Goal: Task Accomplishment & Management: Use online tool/utility

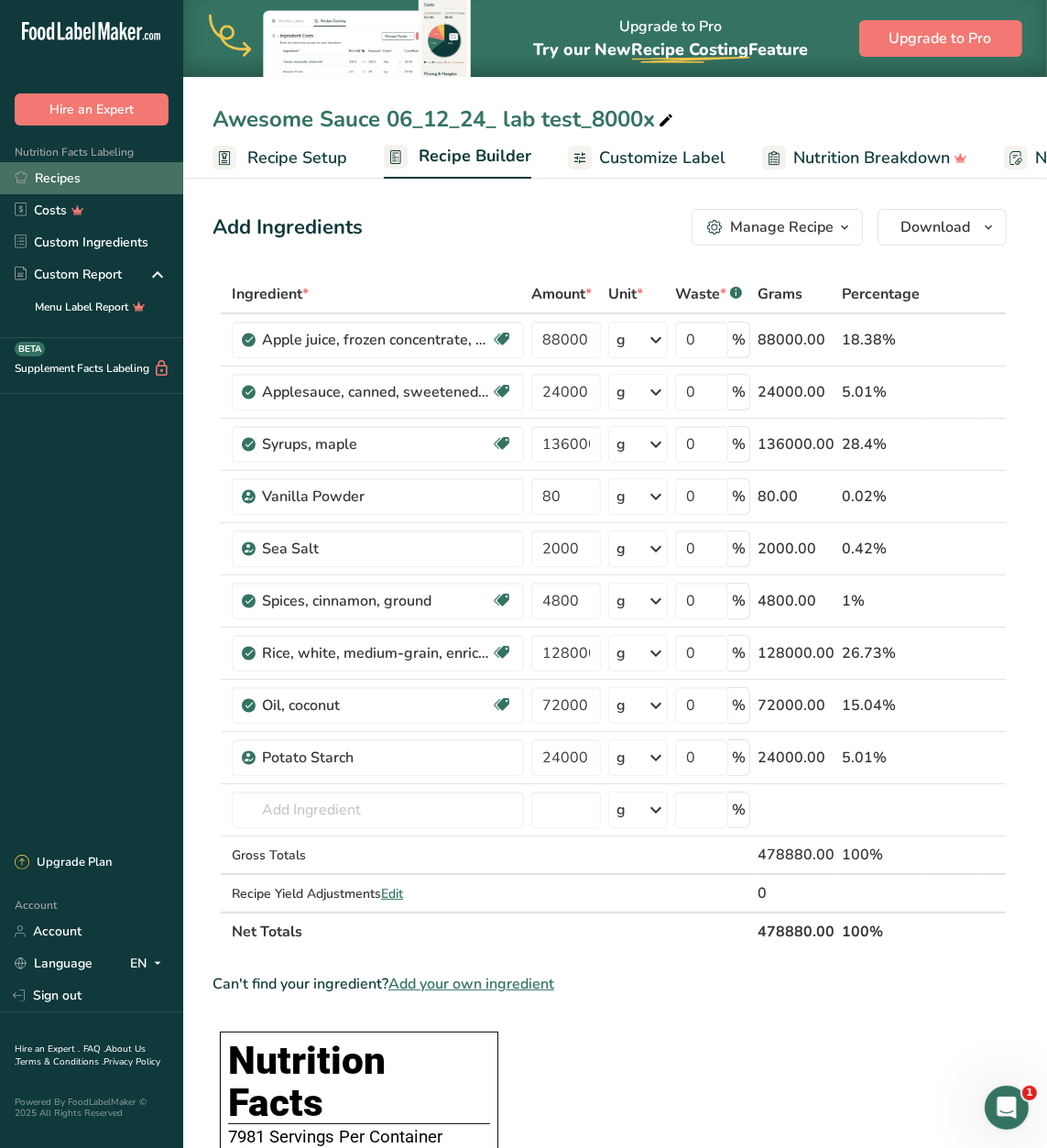
click at [64, 176] on link "Recipes" at bounding box center [91, 178] width 183 height 32
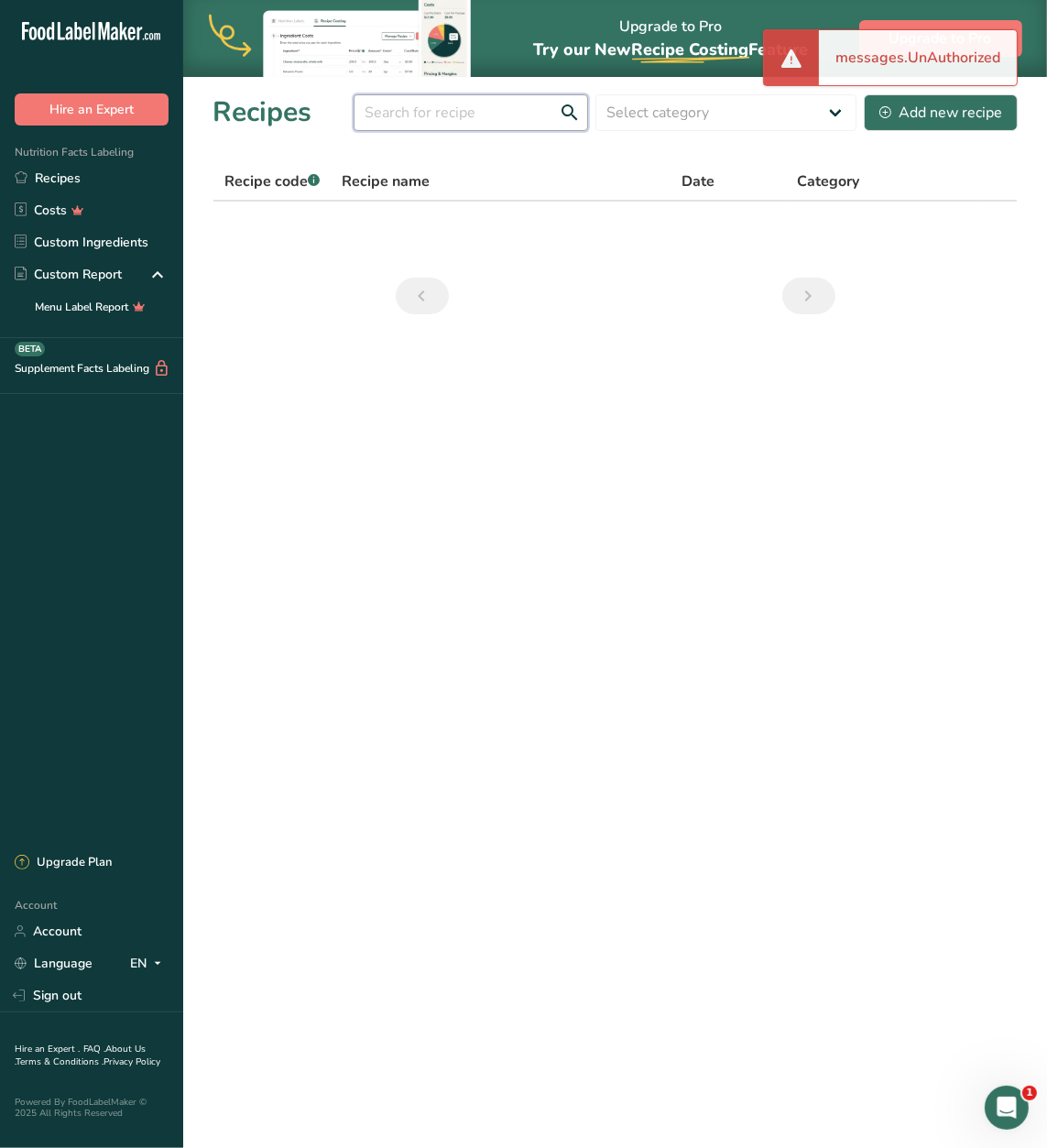
click at [465, 111] on input "text" at bounding box center [471, 112] width 234 height 37
type input "blue"
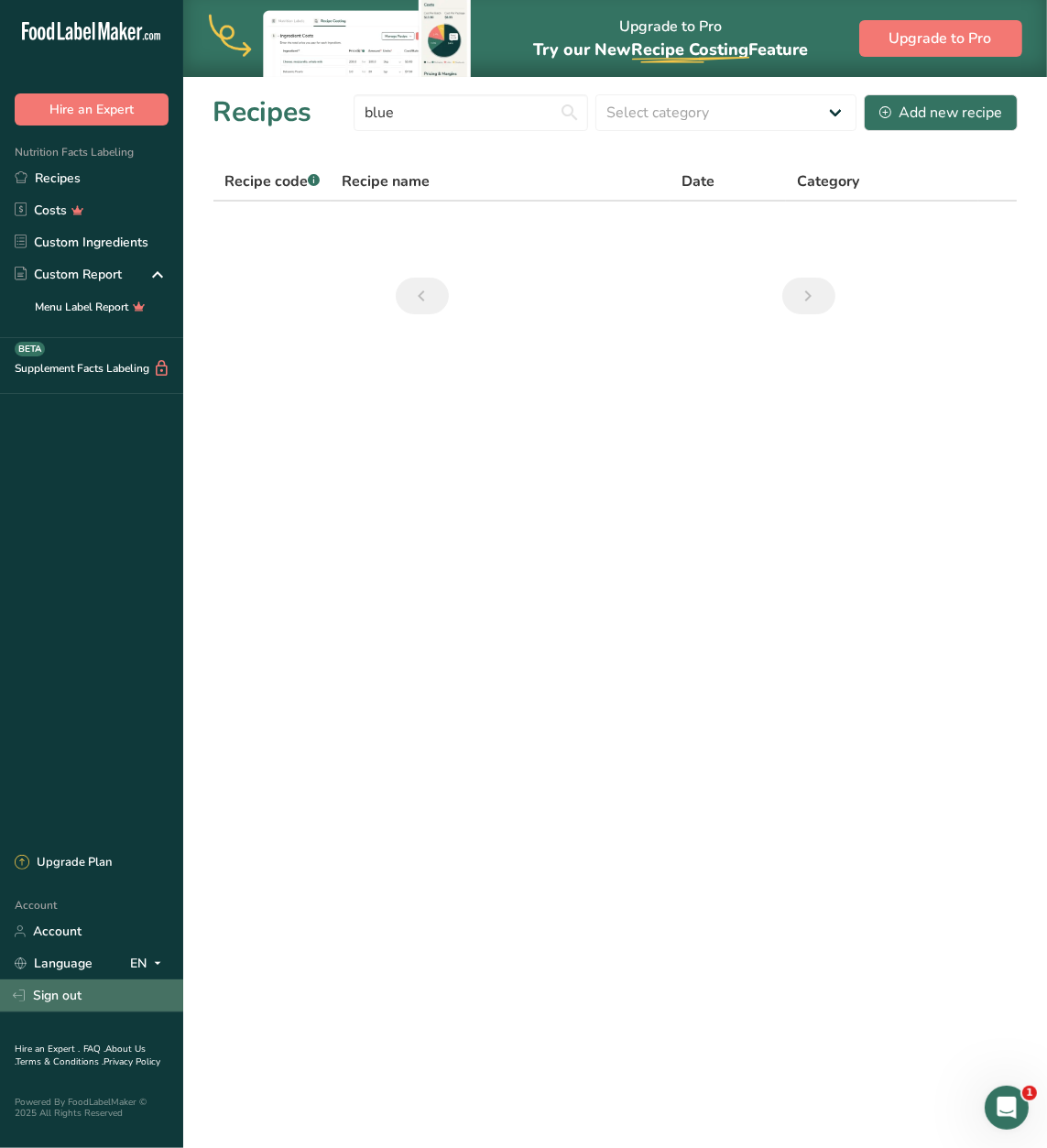
click at [73, 1002] on link "Sign out" at bounding box center [91, 994] width 183 height 32
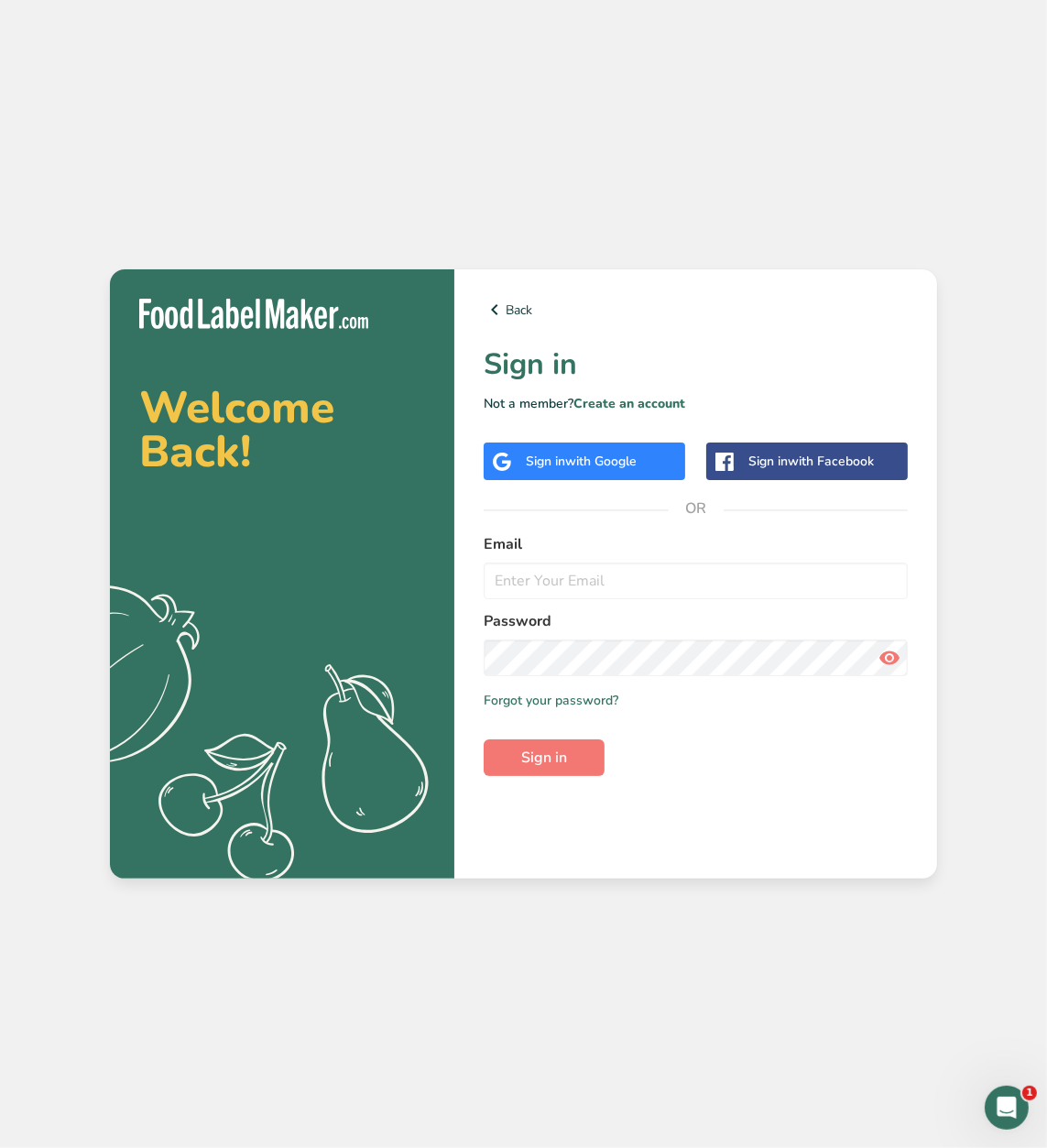
click at [606, 469] on span "with Google" at bounding box center [600, 461] width 71 height 17
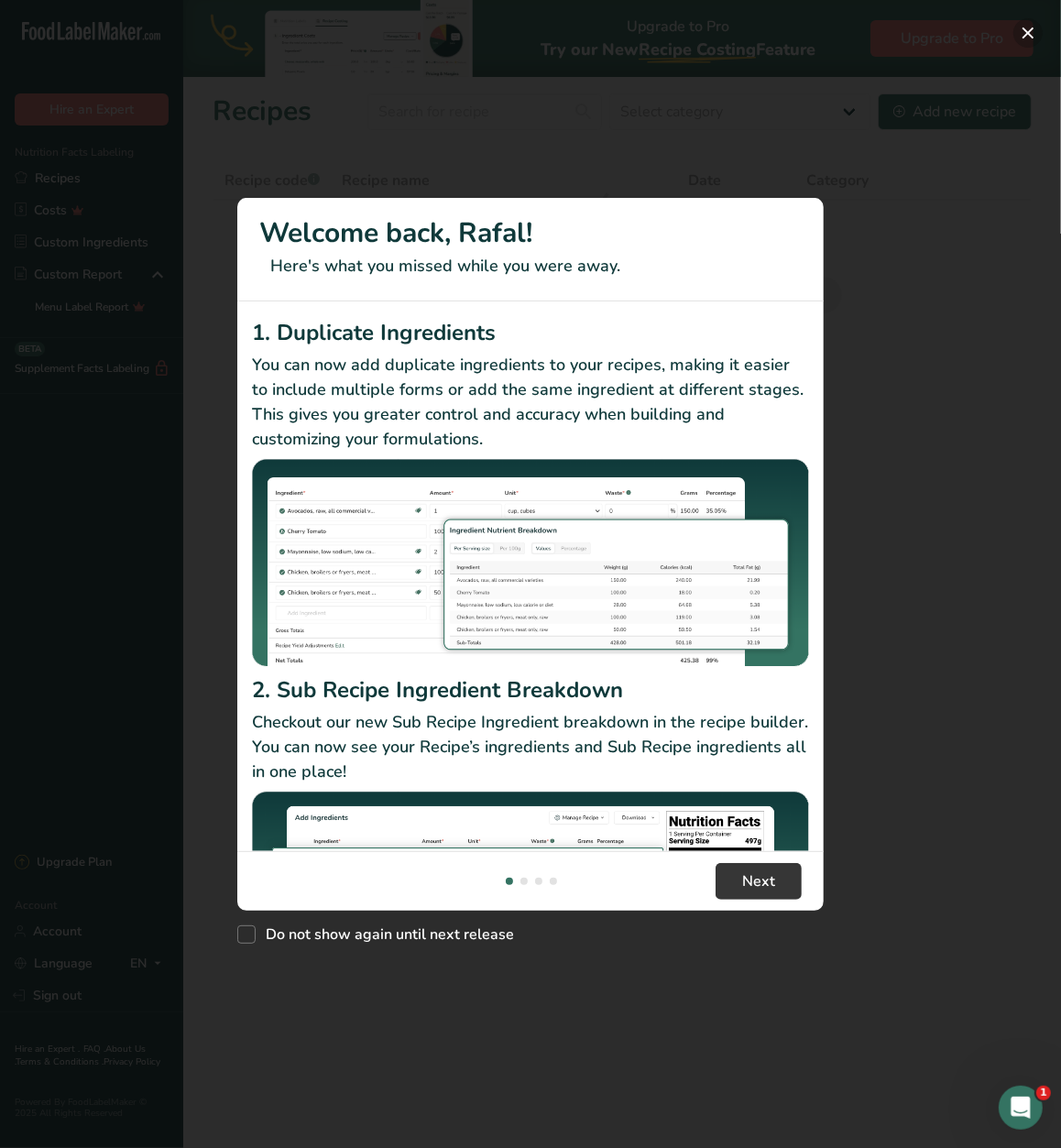
click at [1034, 34] on button "New Features" at bounding box center [1028, 33] width 30 height 30
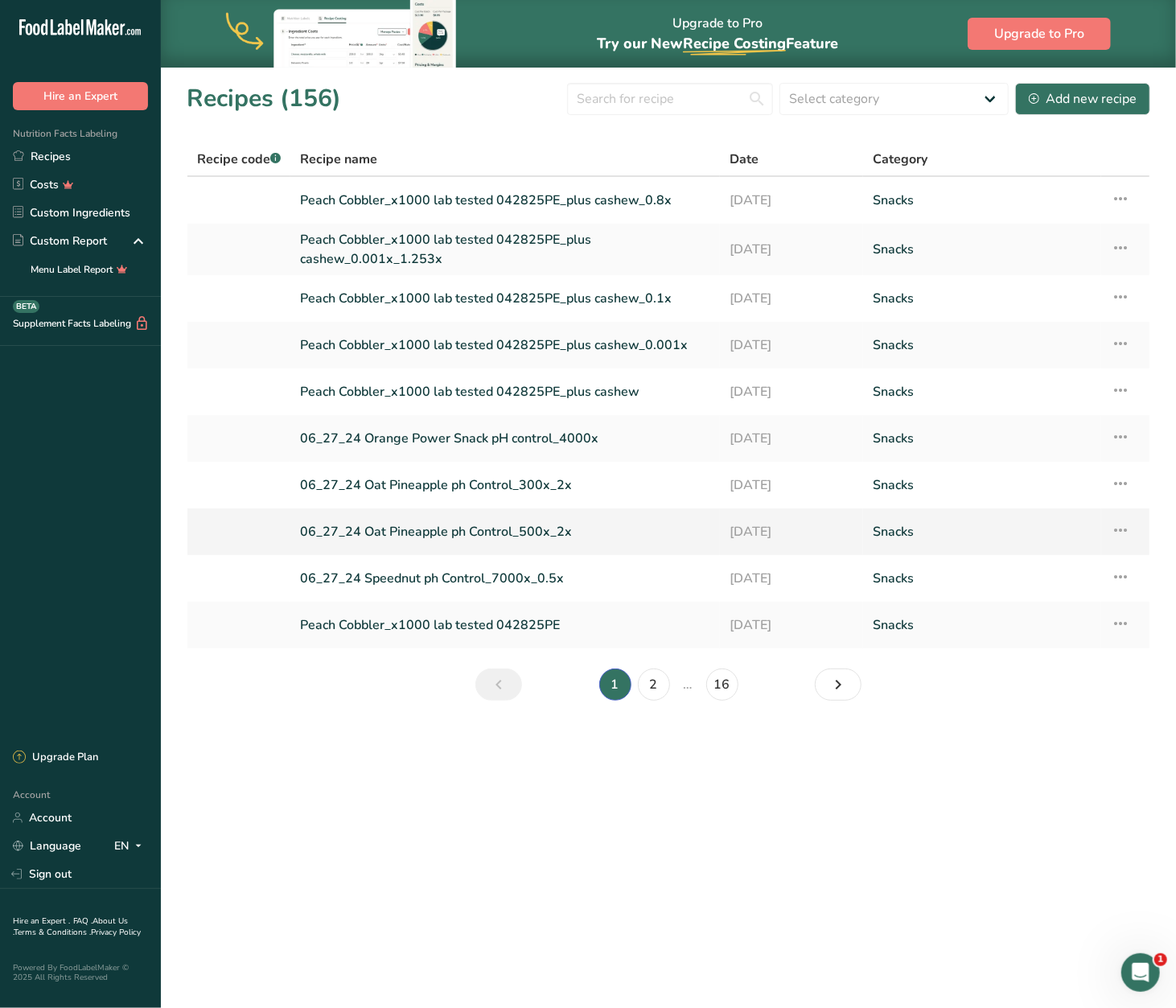
click at [492, 527] on link "06_27_24 Oat Pineapple ph Control_500x_2x" at bounding box center [505, 531] width 410 height 34
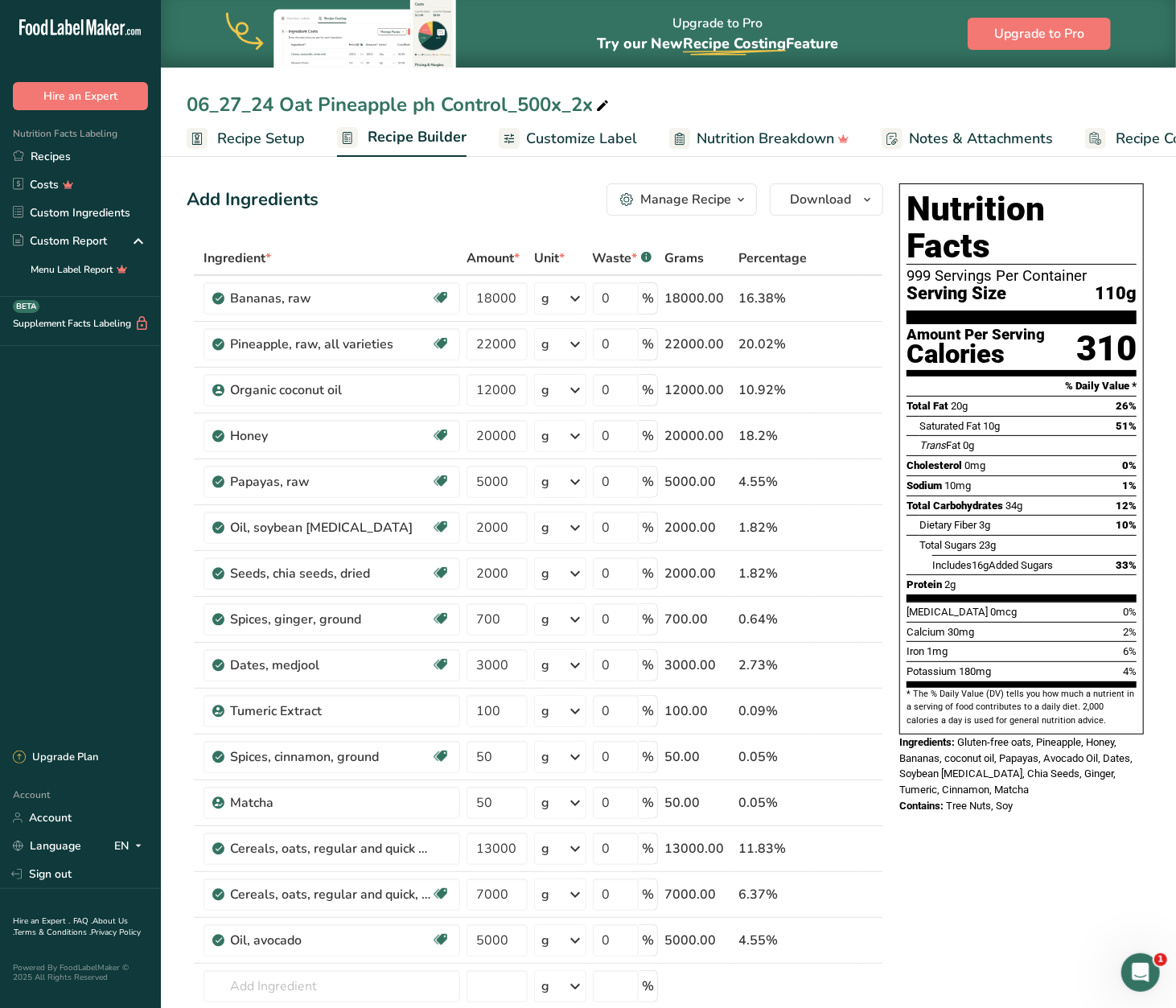
click at [747, 193] on icon "button" at bounding box center [741, 200] width 13 height 20
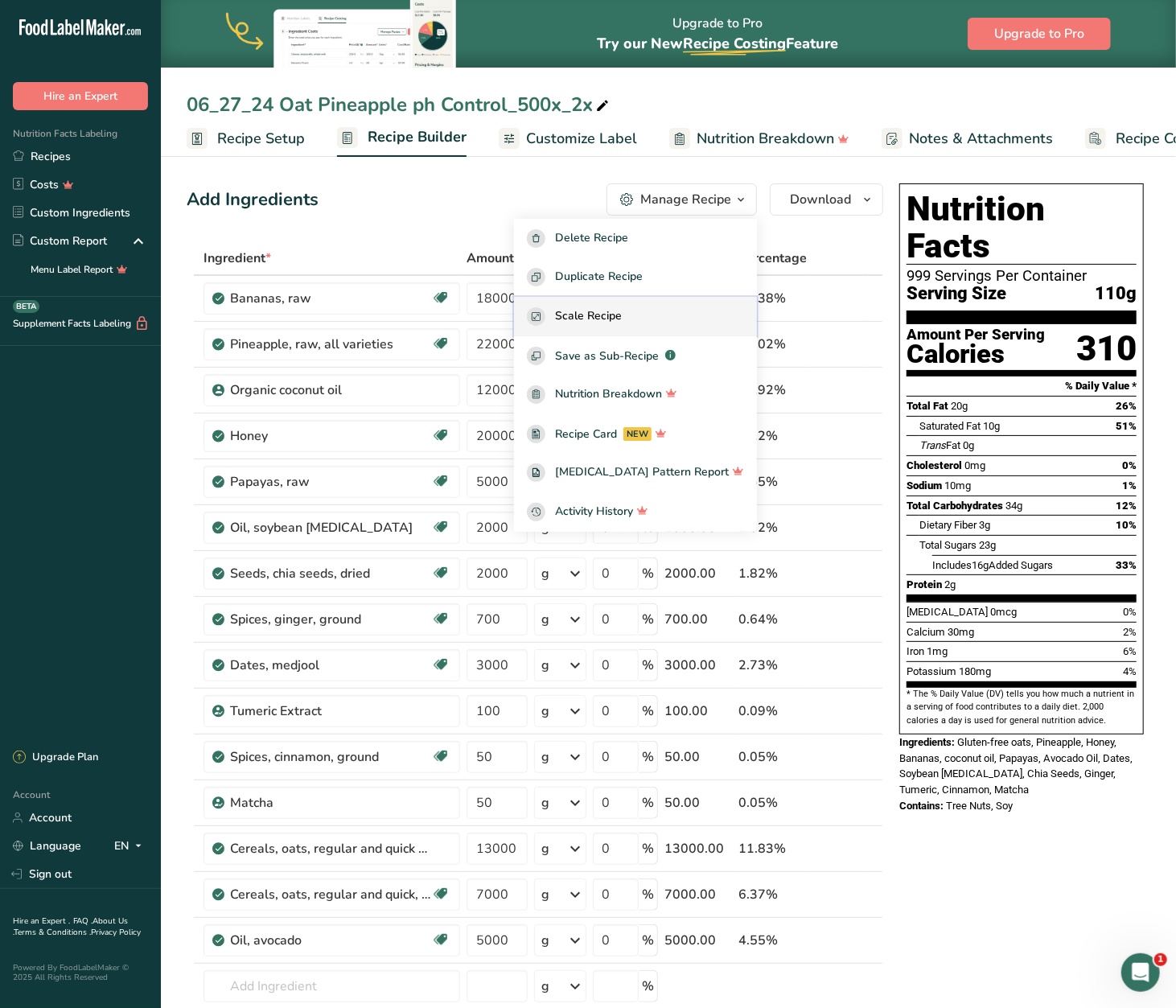
click at [622, 318] on span "Scale Recipe" at bounding box center [588, 316] width 67 height 19
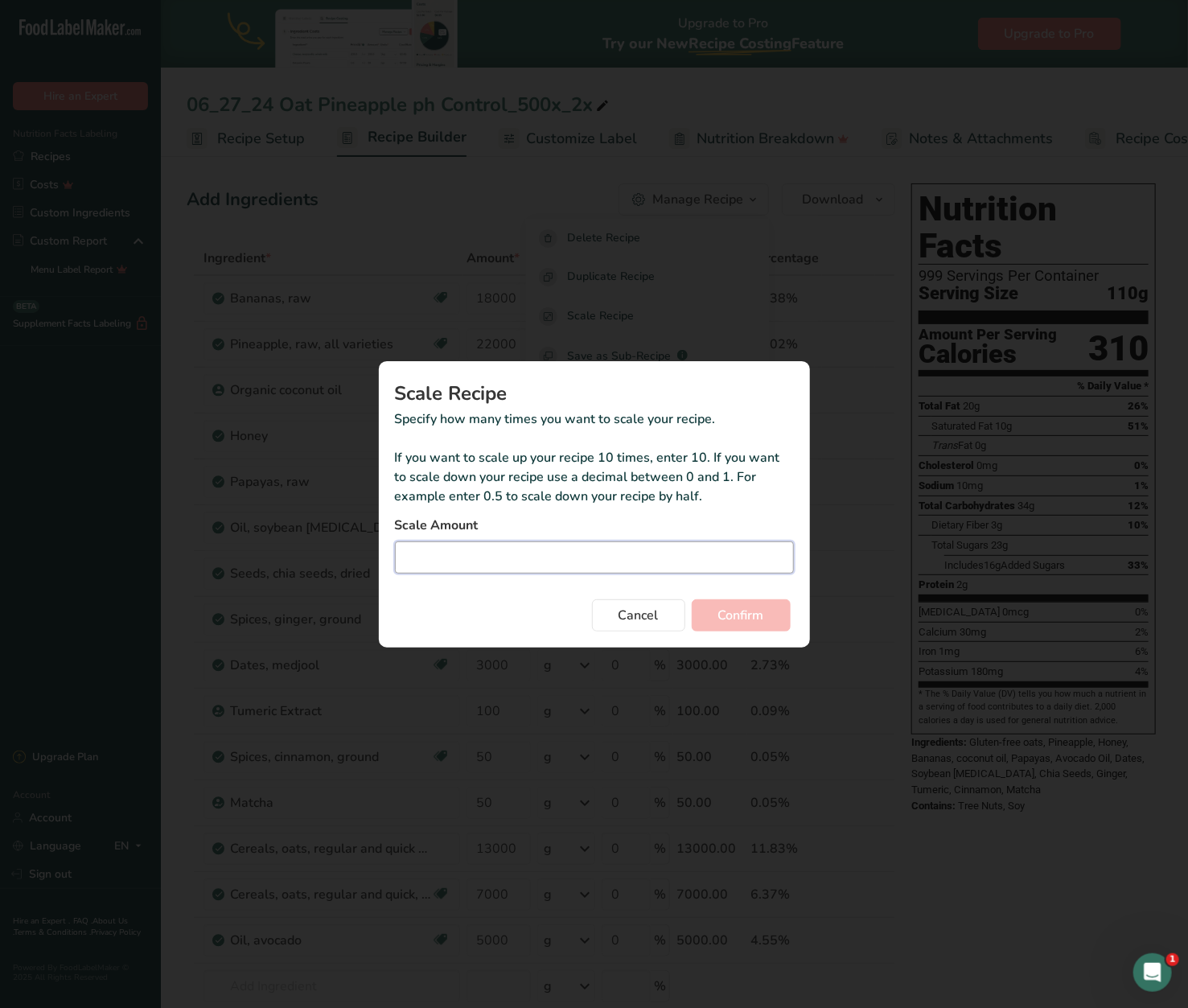
click at [595, 558] on input "Duplicate recipe modal" at bounding box center [594, 558] width 399 height 32
type input "0.5"
click at [692, 599] on button "Confirm" at bounding box center [741, 615] width 99 height 32
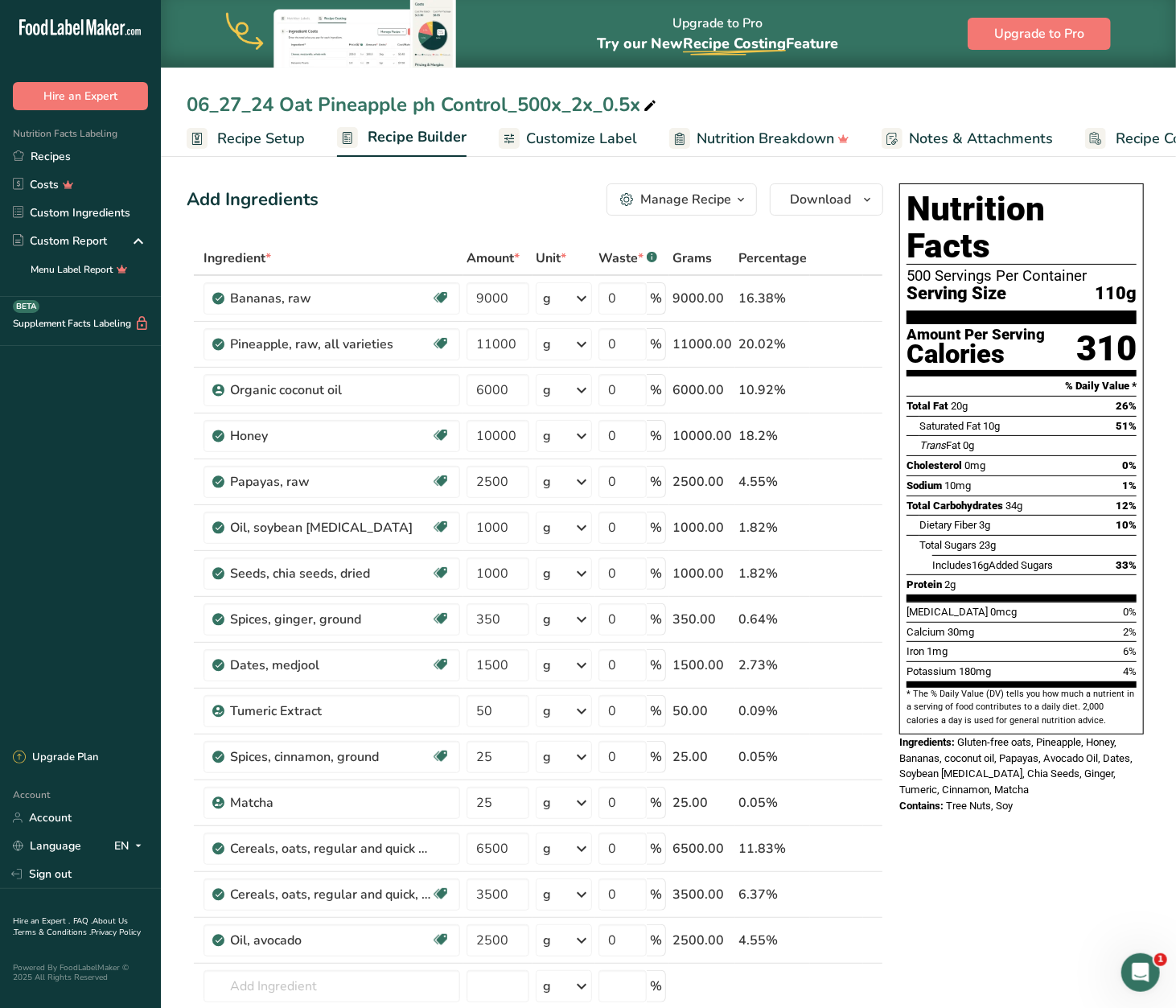
click at [580, 105] on div "06_27_24 Oat Pineapple ph Control_500x_2x_0.5x" at bounding box center [423, 105] width 473 height 29
drag, startPoint x: 561, startPoint y: 104, endPoint x: 645, endPoint y: 96, distance: 84.4
click at [645, 96] on input "06_27_24 Oat Pineapple ph Control_500x_2x_0.5x" at bounding box center [668, 105] width 963 height 29
type input "06_27_24 Oat Pineapple ph Control_500x"
click at [919, 887] on div "Nutrition Facts 500 Servings Per Container Serving Size 110g Amount Per Serving…" at bounding box center [1022, 899] width 257 height 1445
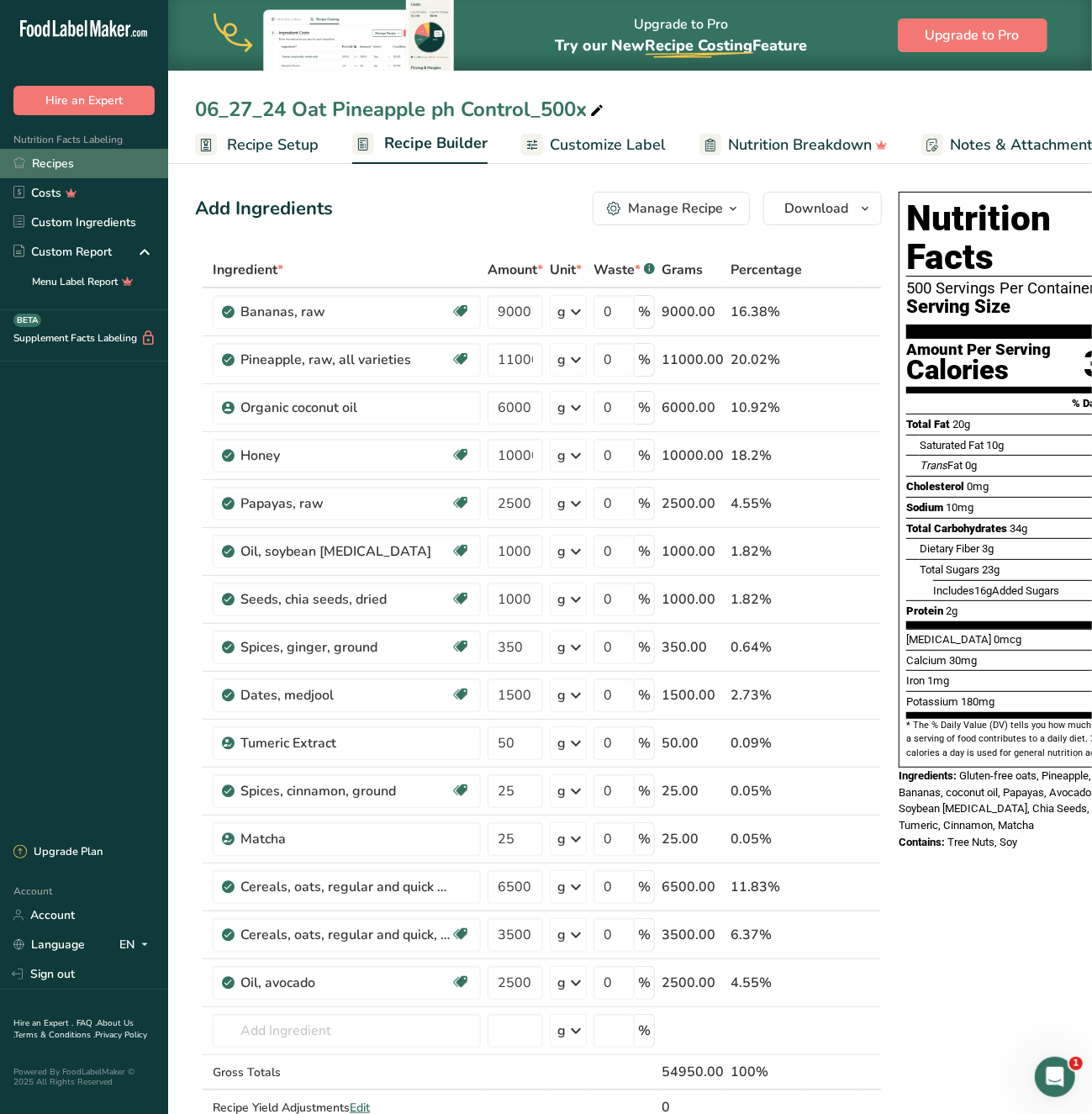
click at [72, 168] on link "Recipes" at bounding box center [84, 163] width 168 height 29
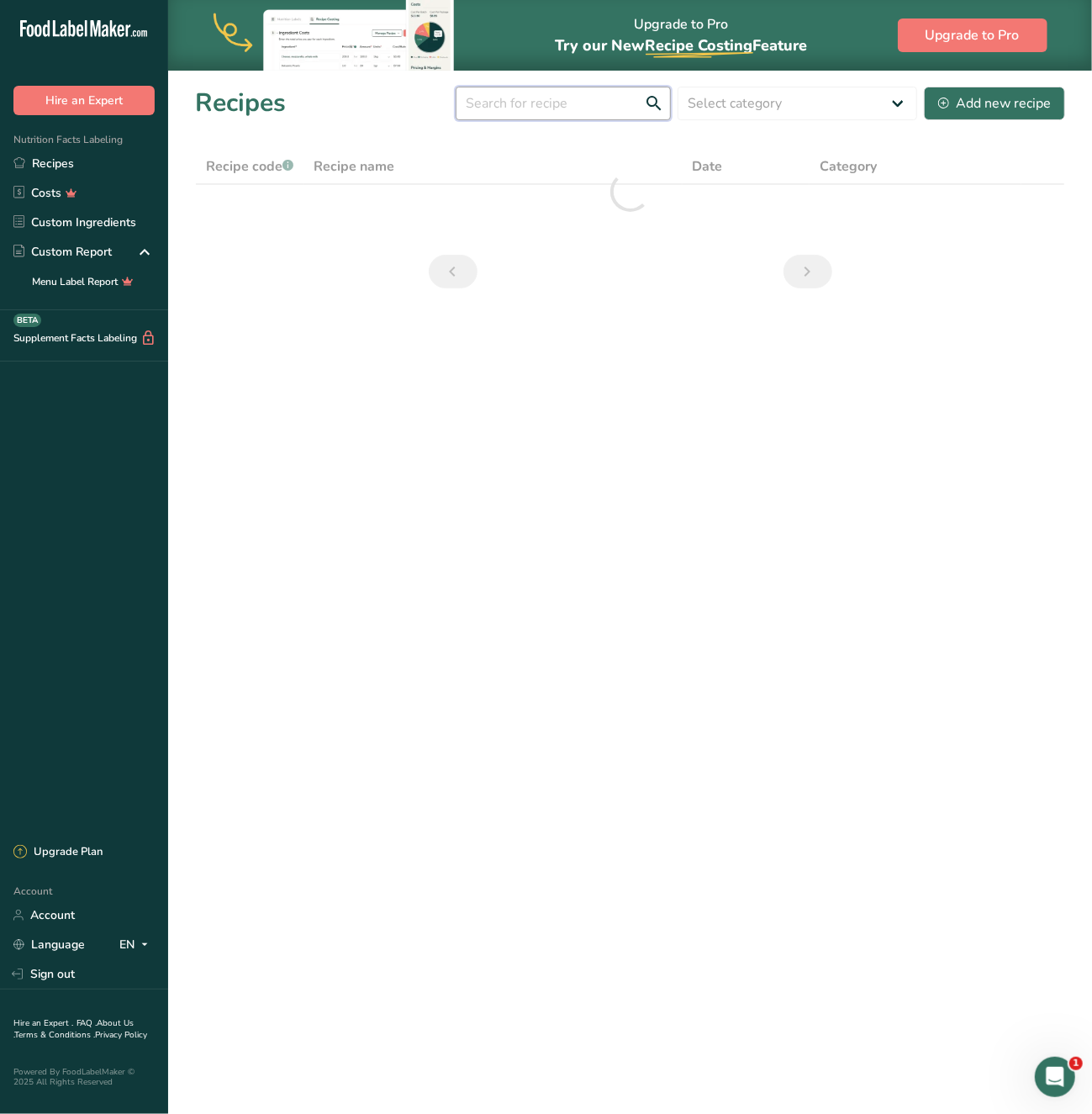
click at [579, 108] on input "text" at bounding box center [563, 103] width 215 height 33
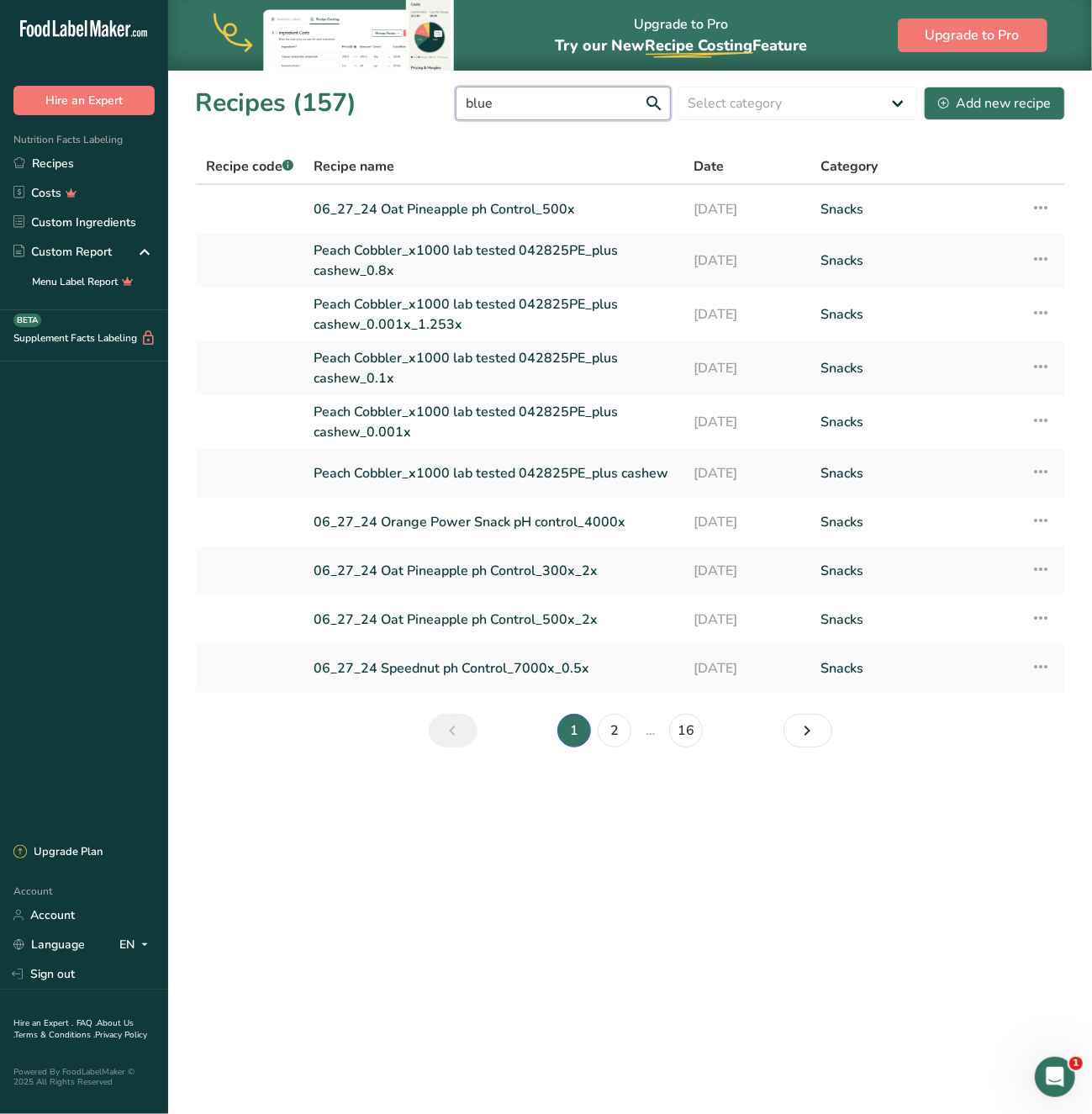
type input "blue"
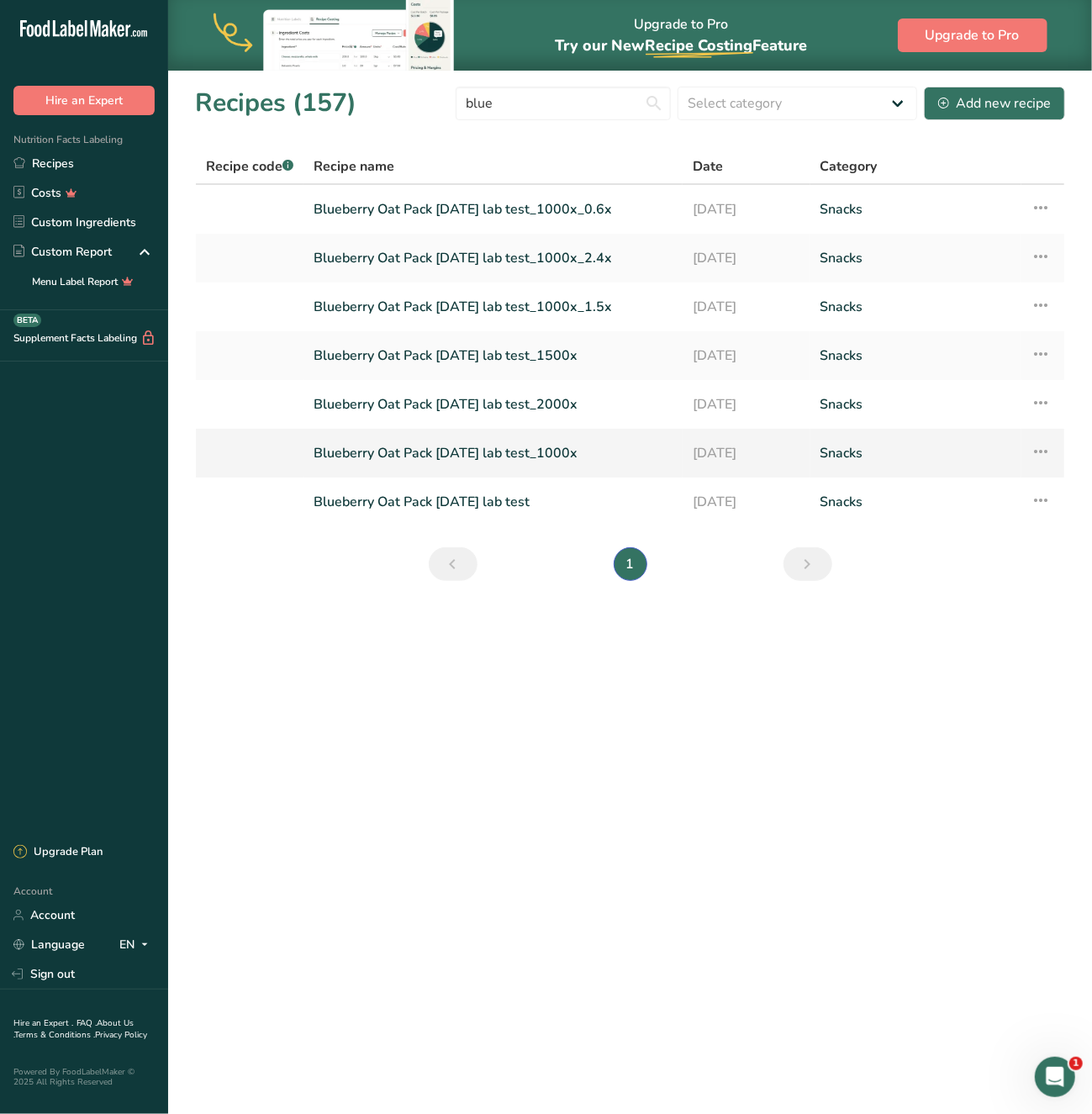
click at [467, 444] on link "Blueberry Oat Pack [DATE] lab test_1000x" at bounding box center [493, 453] width 359 height 35
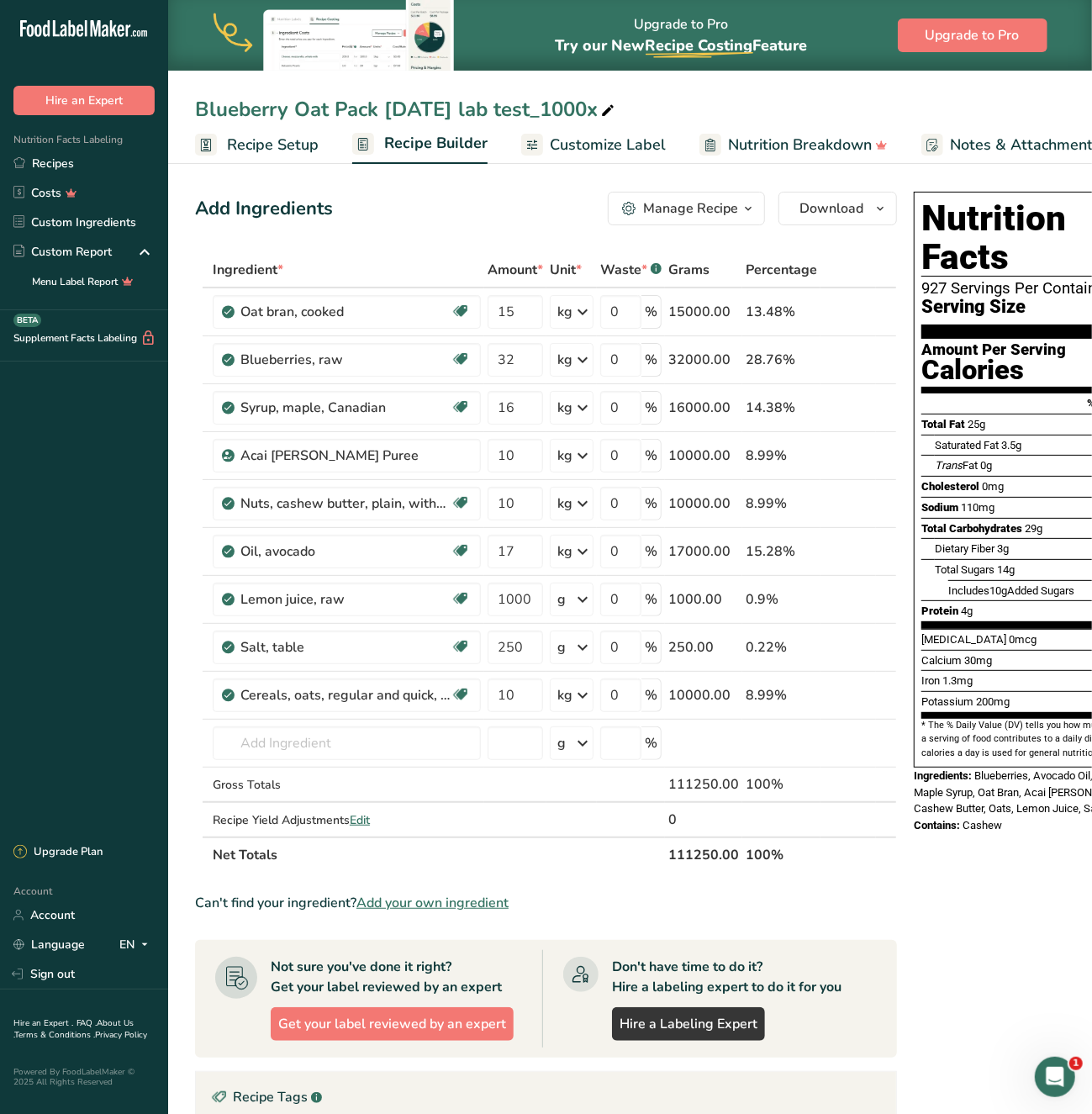
click at [738, 206] on span "button" at bounding box center [747, 208] width 20 height 20
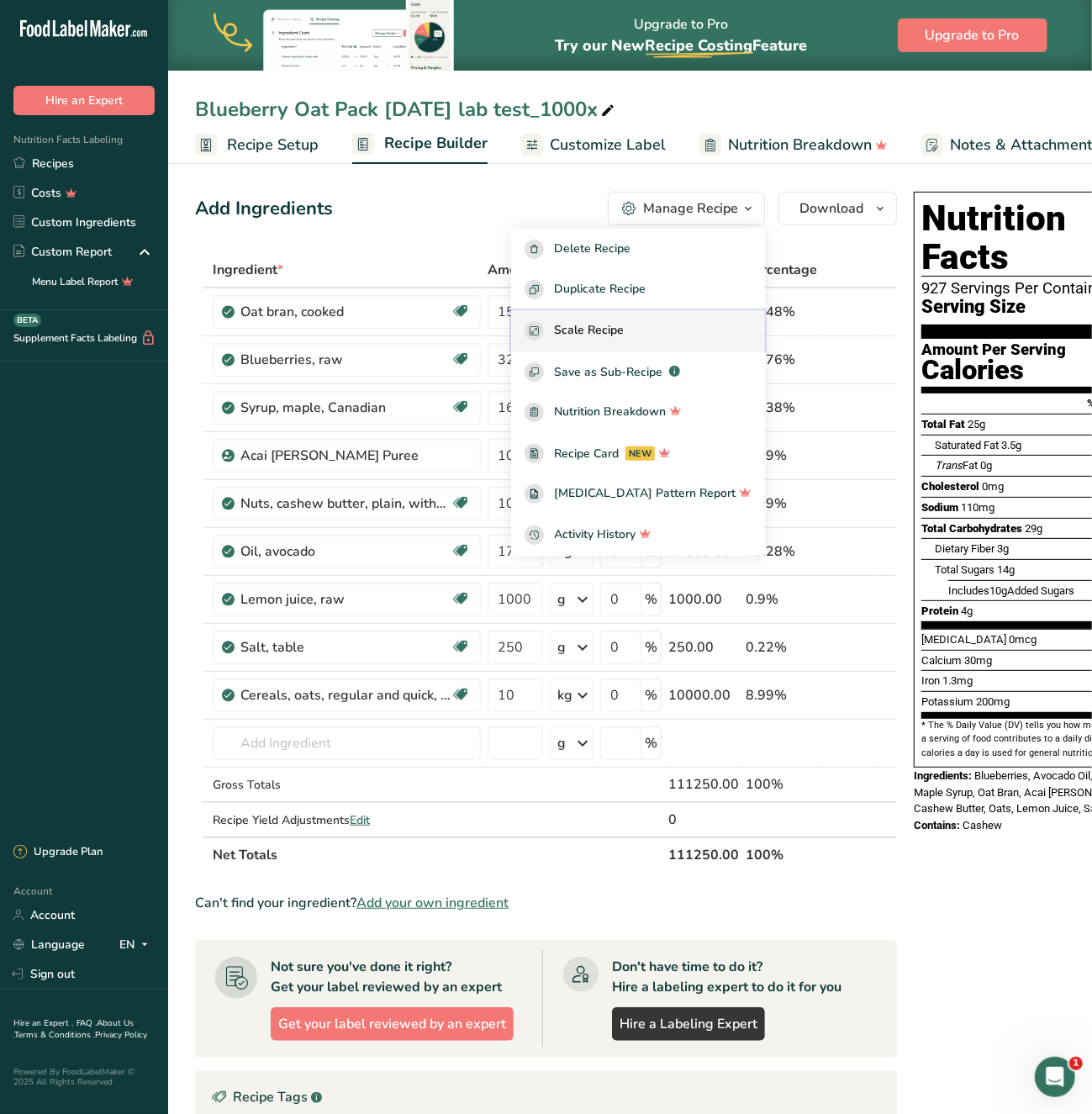
click at [624, 331] on span "Scale Recipe" at bounding box center [588, 330] width 70 height 19
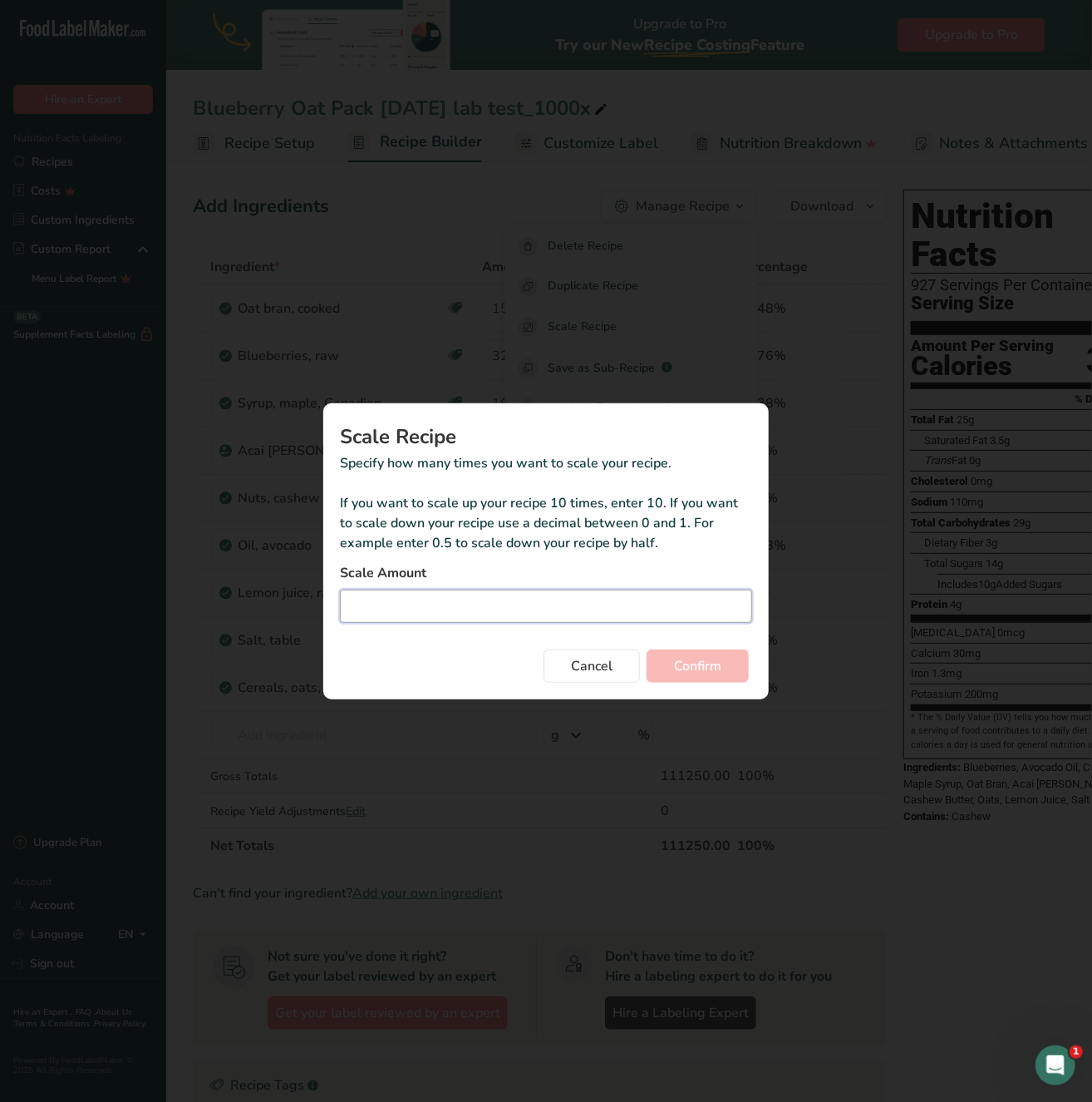
click at [587, 595] on input "Duplicate recipe modal" at bounding box center [546, 606] width 412 height 33
type input "0.5"
click at [693, 661] on span "Confirm" at bounding box center [697, 665] width 47 height 20
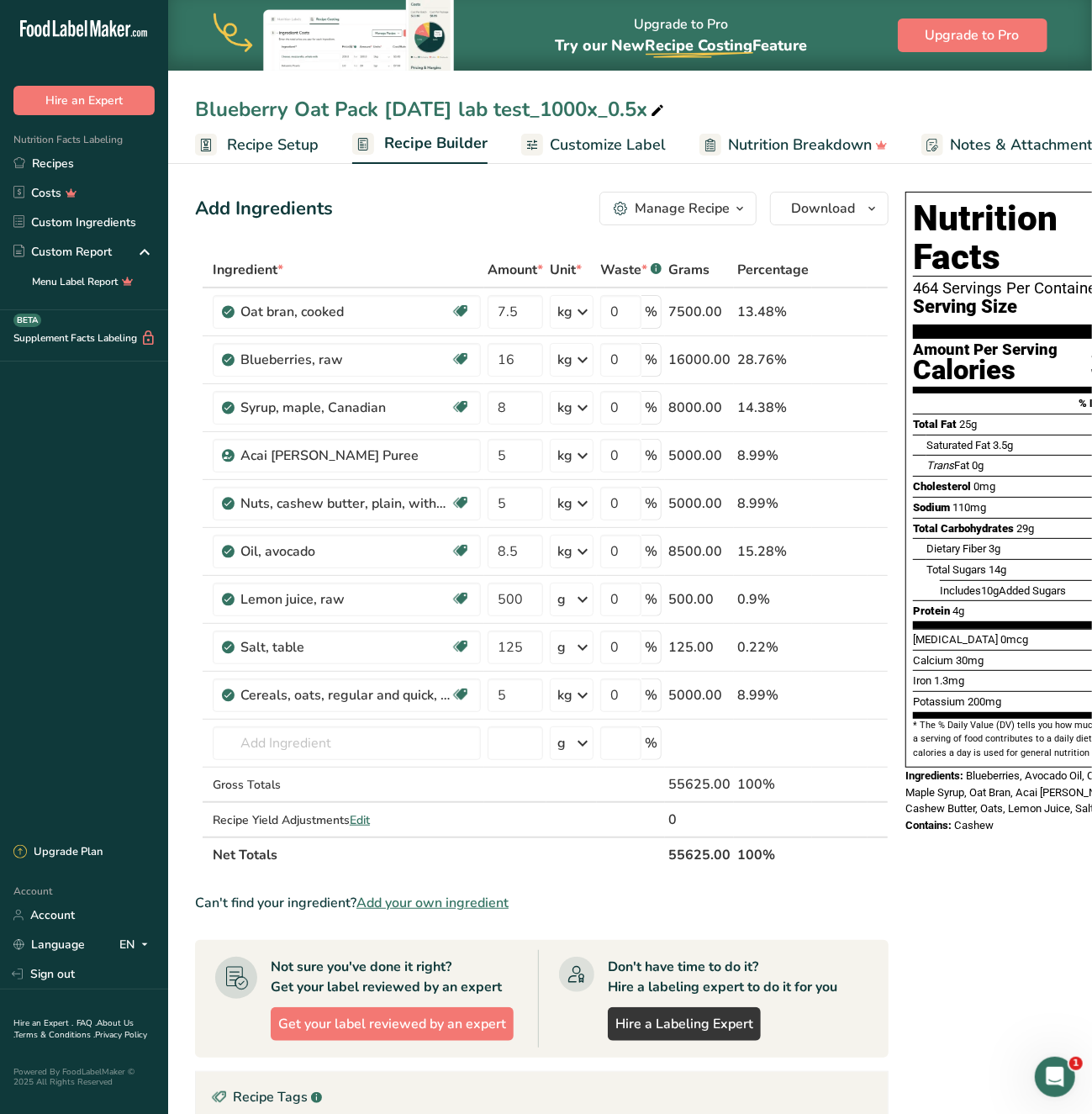
click at [182, 739] on section "Add Ingredients Manage Recipe Delete Recipe Duplicate Recipe Scale Recipe Save …" at bounding box center [630, 796] width 924 height 1276
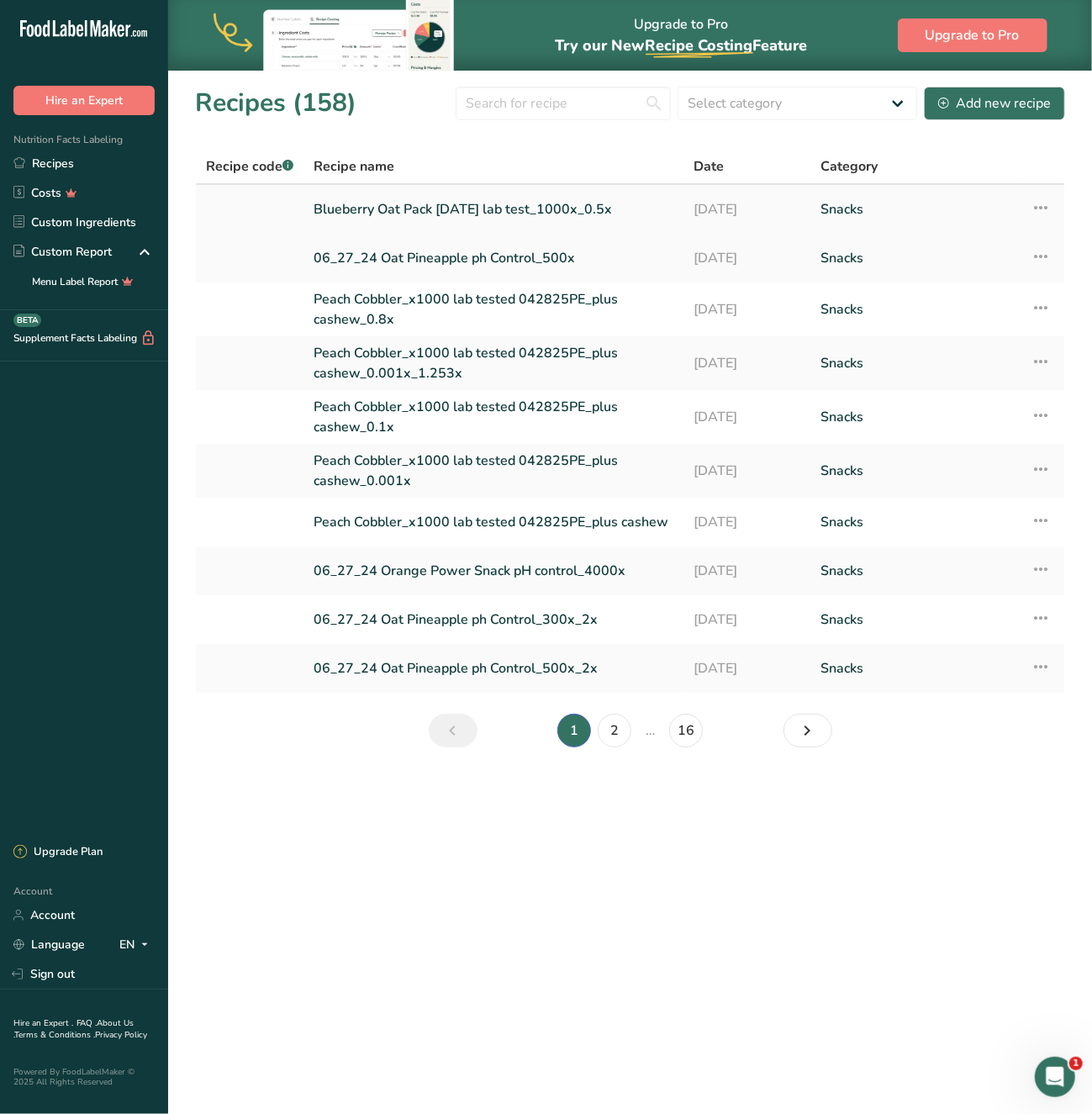
click at [470, 210] on link "Blueberry Oat Pack [DATE] lab test_1000x_0.5x" at bounding box center [494, 209] width 360 height 35
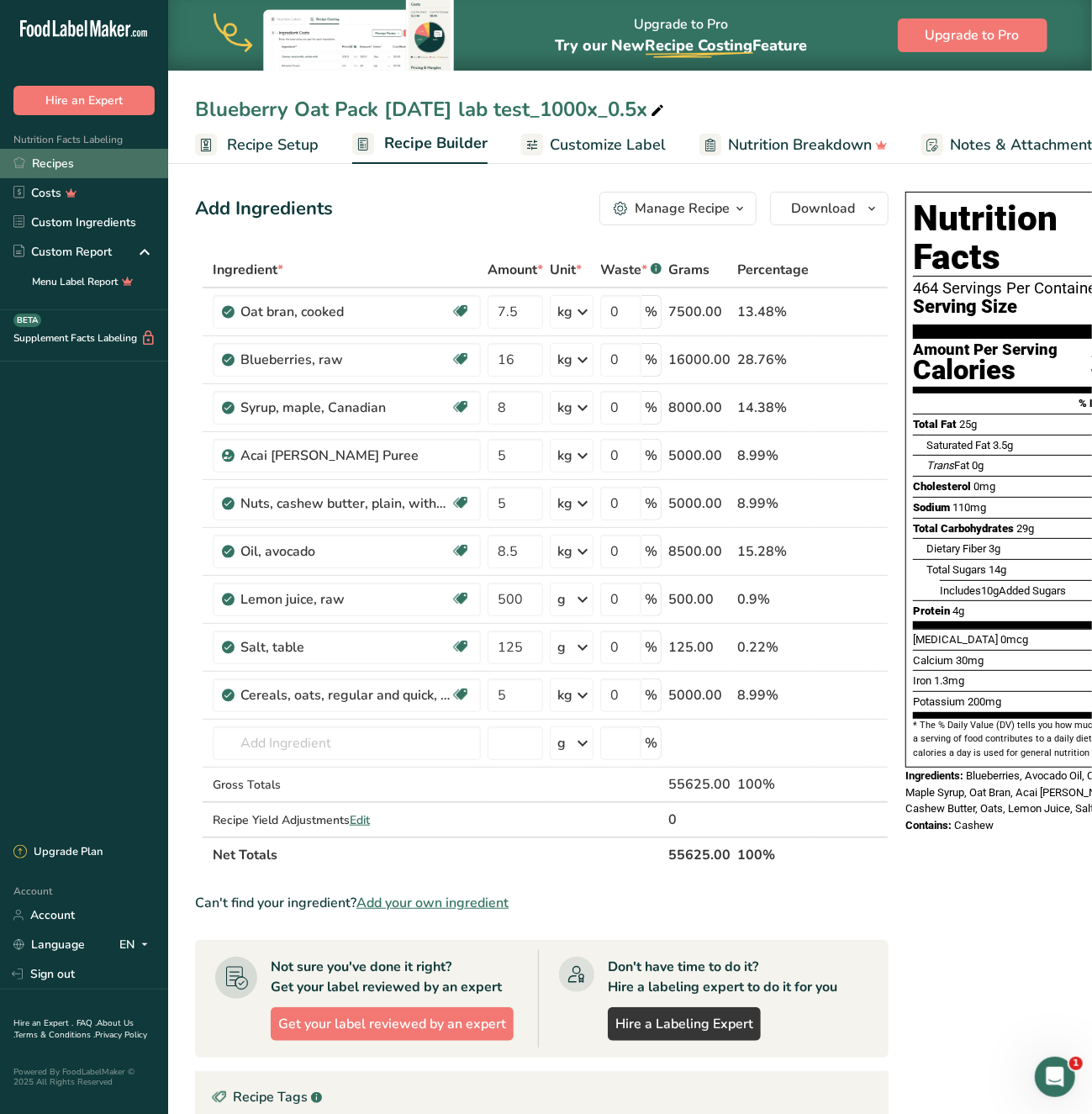
click at [62, 166] on link "Recipes" at bounding box center [84, 163] width 168 height 29
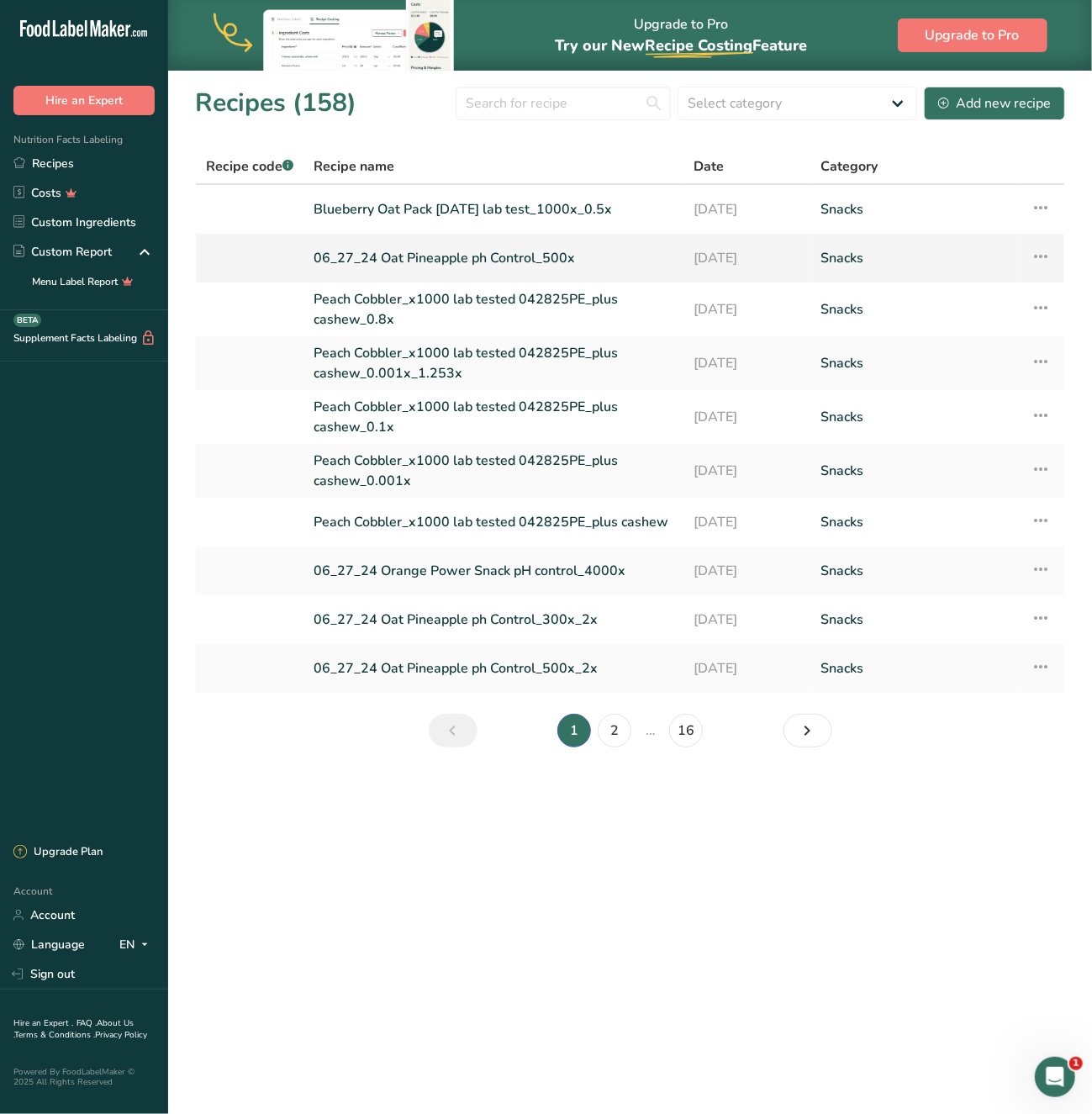
click at [453, 250] on link "06_27_24 Oat Pineapple ph Control_500x" at bounding box center [494, 258] width 360 height 35
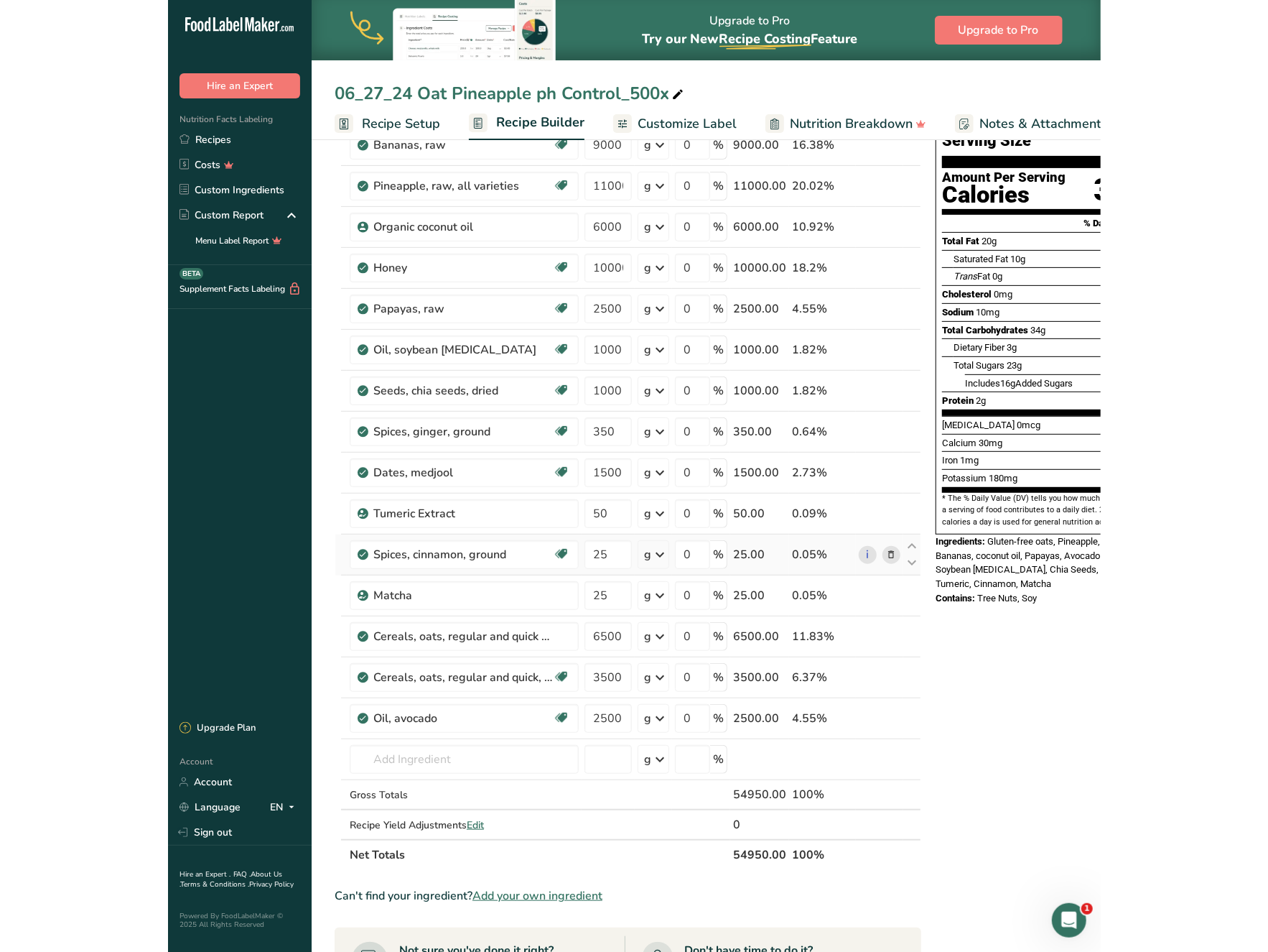
scroll to position [144, 0]
